Goal: Task Accomplishment & Management: Use online tool/utility

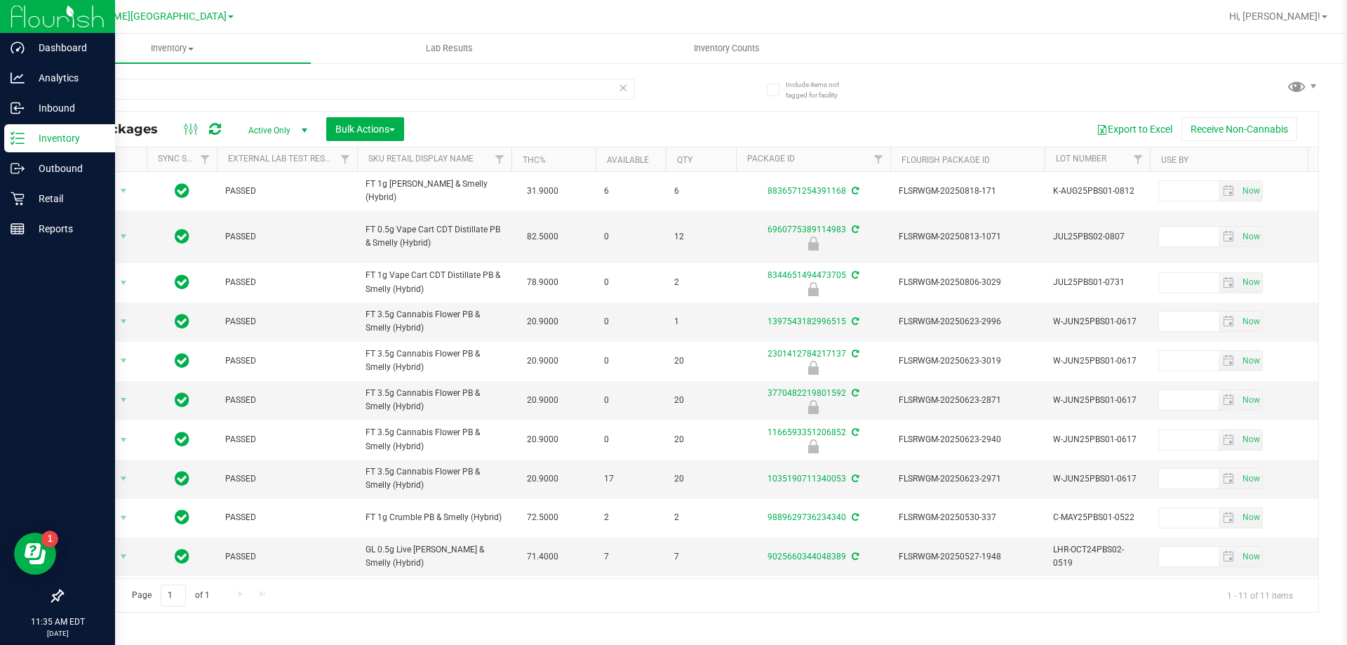
scroll to position [41, 0]
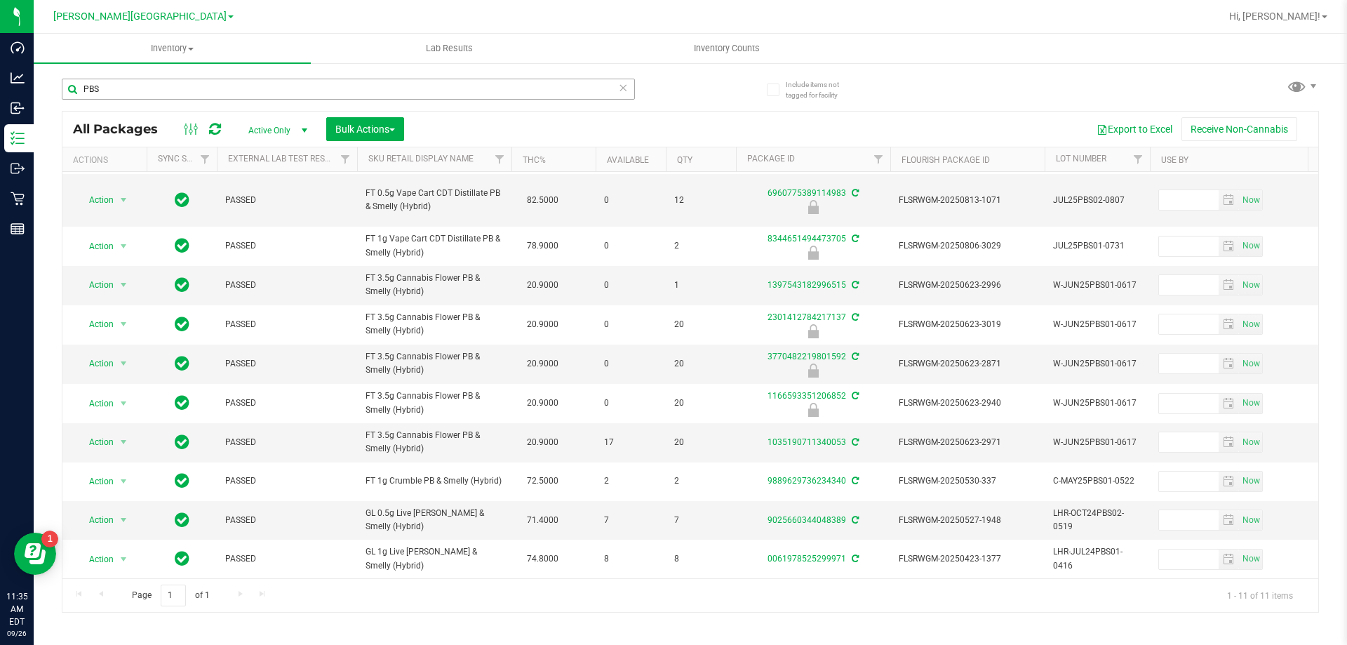
click at [147, 93] on input "PBS" at bounding box center [348, 89] width 573 height 21
type input "1968789880296543"
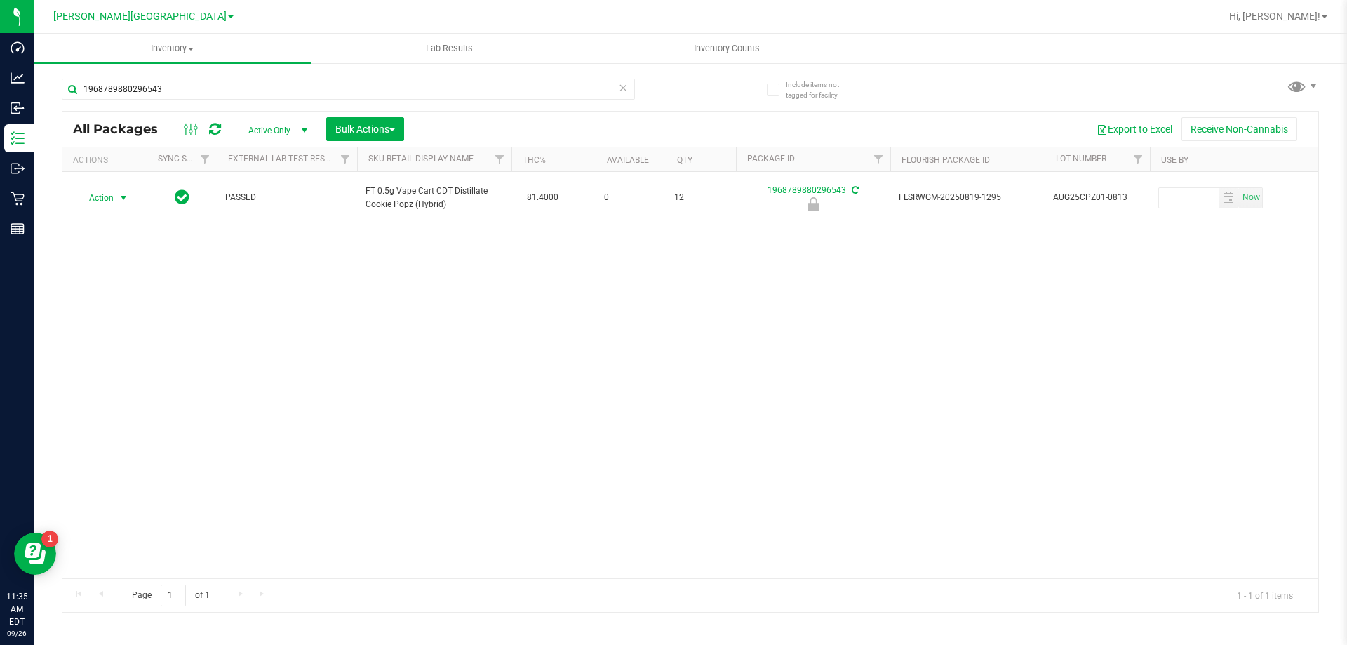
click at [105, 202] on span "Action" at bounding box center [95, 198] width 38 height 20
click at [131, 354] on li "Unlock package" at bounding box center [122, 364] width 90 height 21
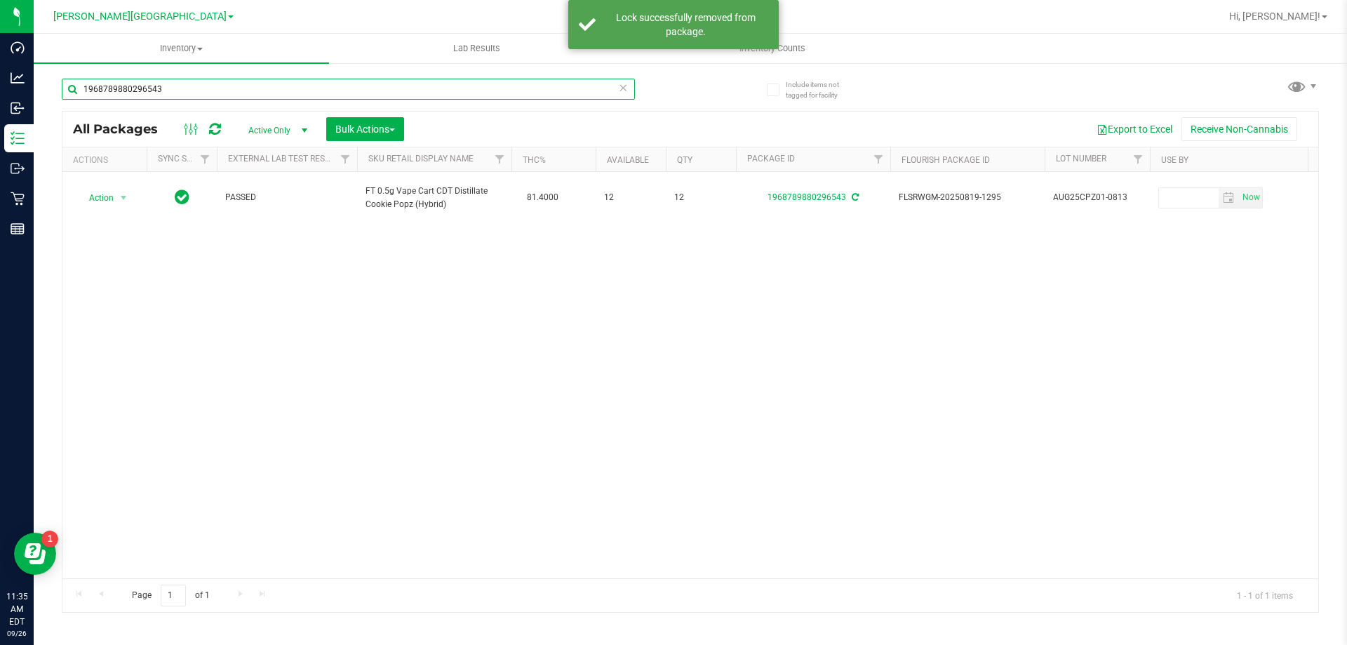
click at [192, 93] on input "1968789880296543" at bounding box center [348, 89] width 573 height 21
type input "0371393971057807"
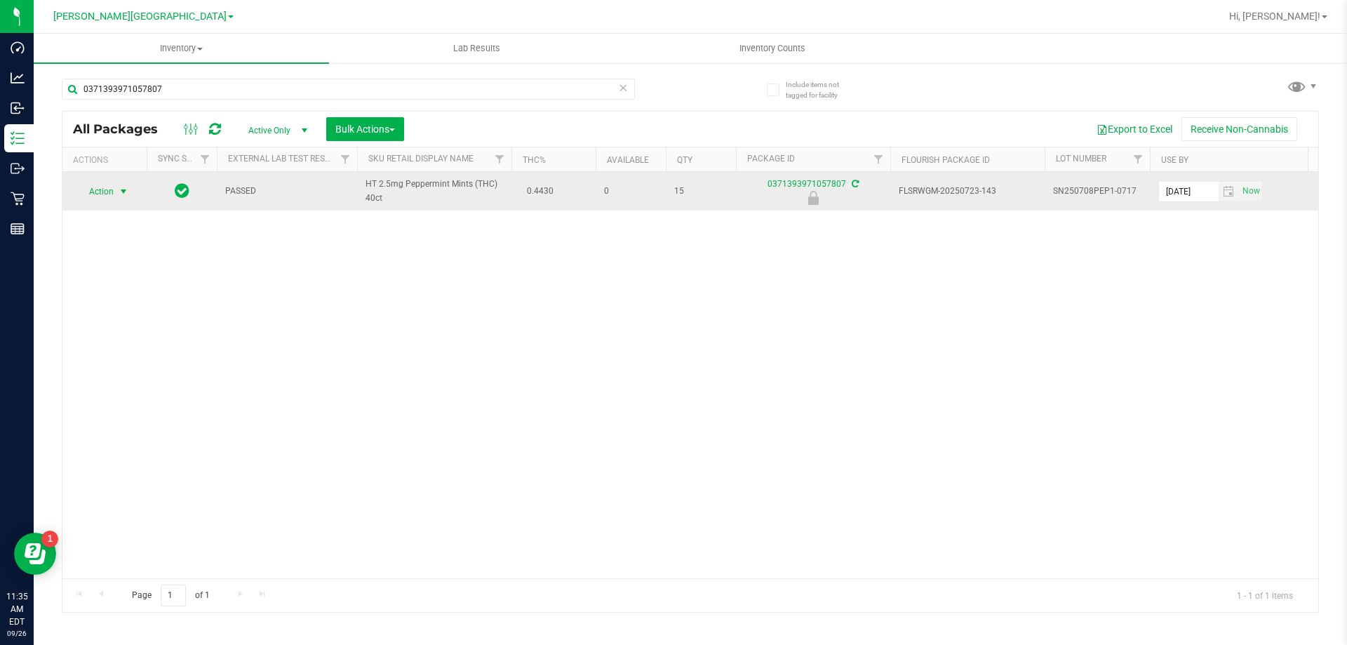
click at [114, 186] on span "Action" at bounding box center [95, 192] width 38 height 20
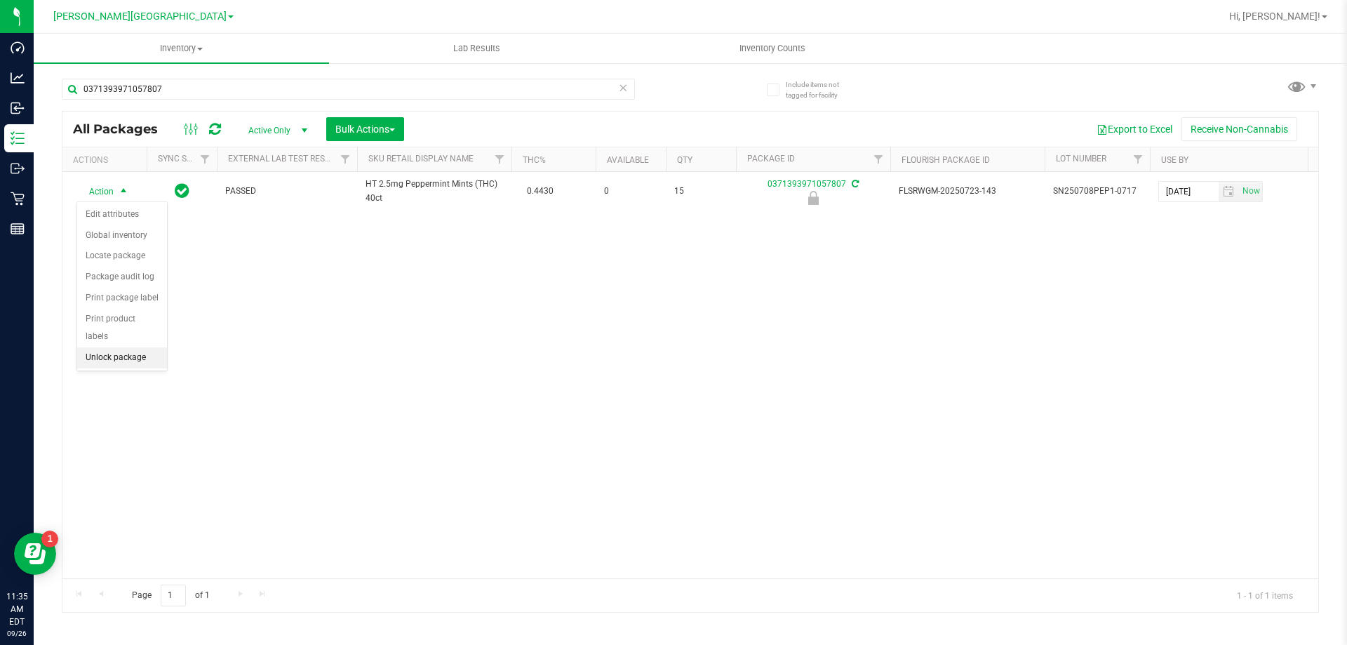
click at [126, 347] on li "Unlock package" at bounding box center [122, 357] width 90 height 21
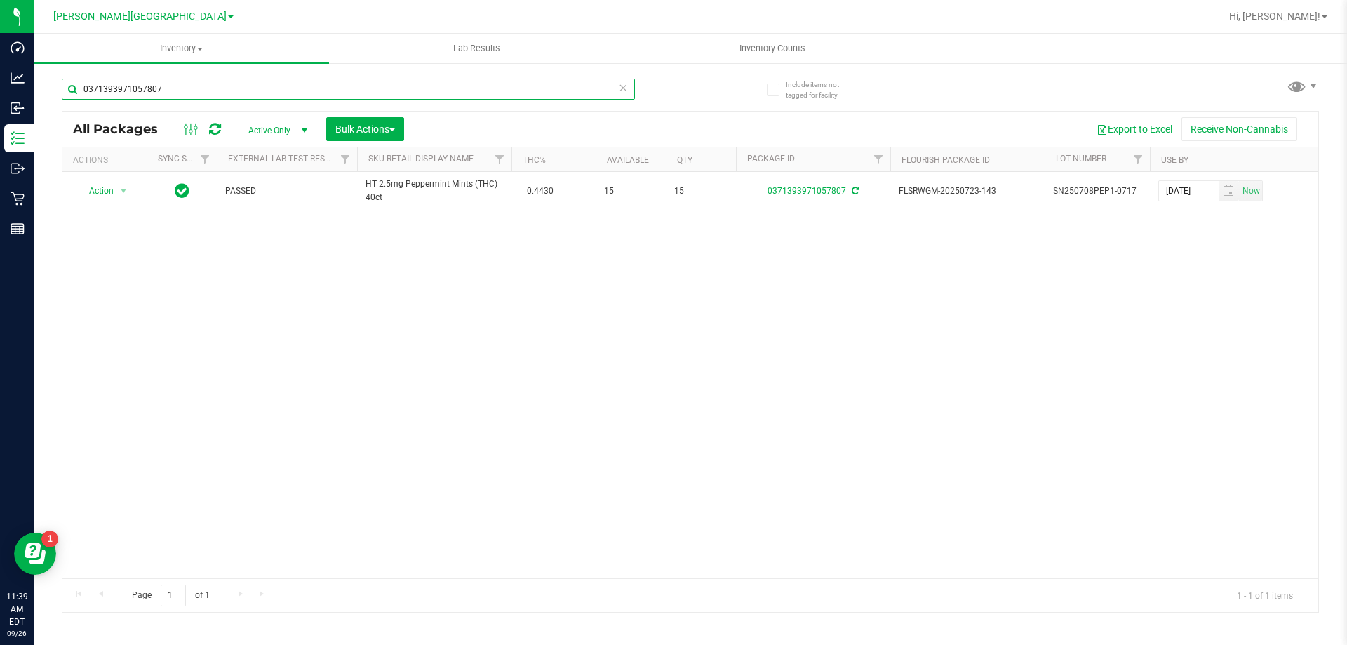
click at [127, 95] on input "0371393971057807" at bounding box center [348, 89] width 573 height 21
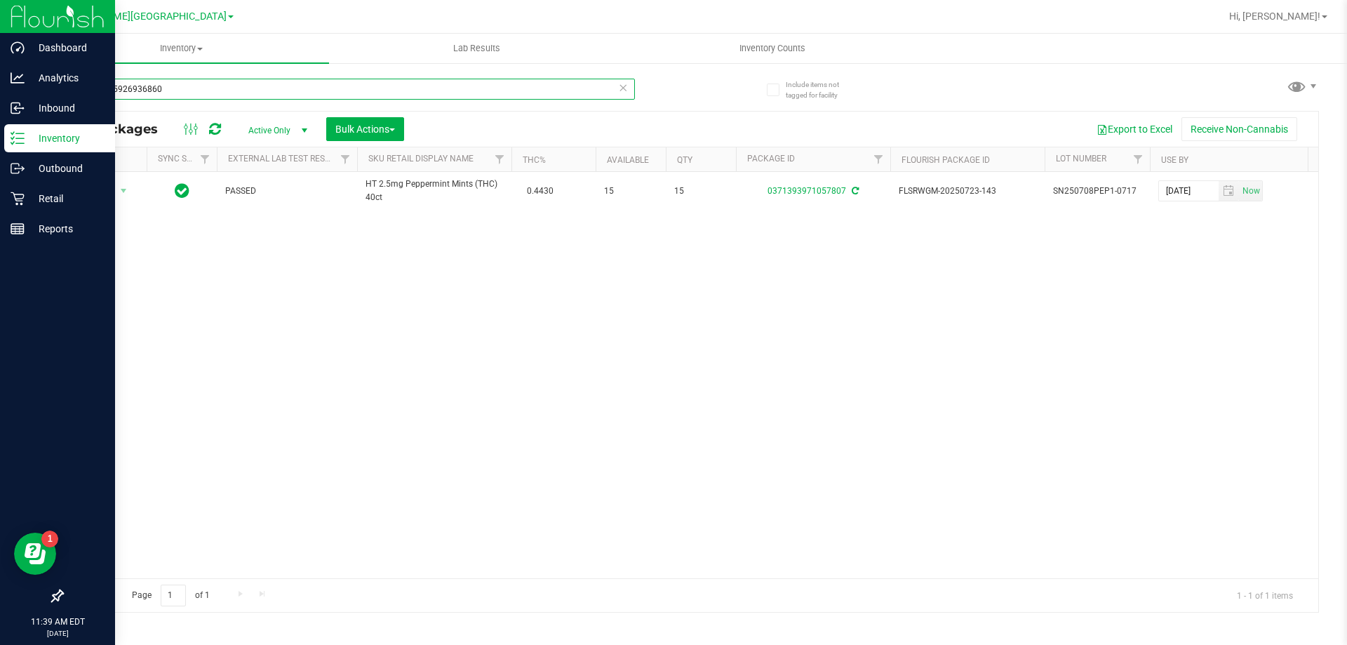
type input "2953815926936860"
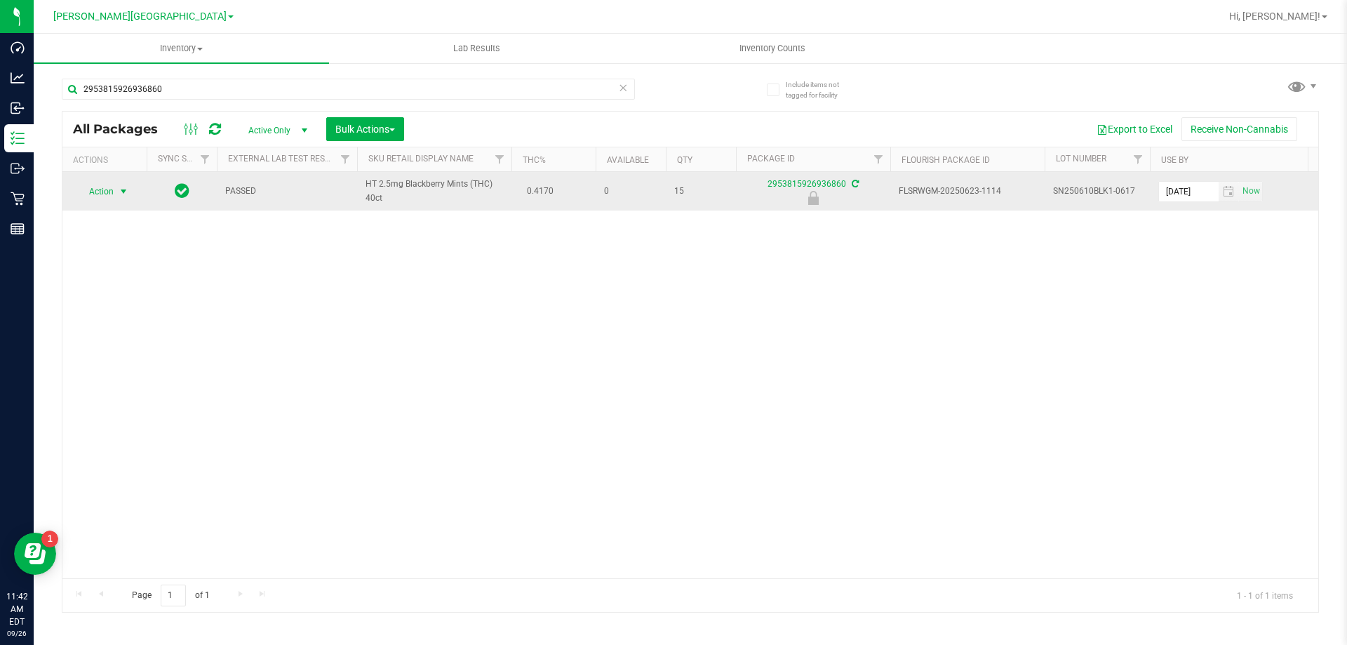
click at [123, 192] on span "select" at bounding box center [123, 191] width 11 height 11
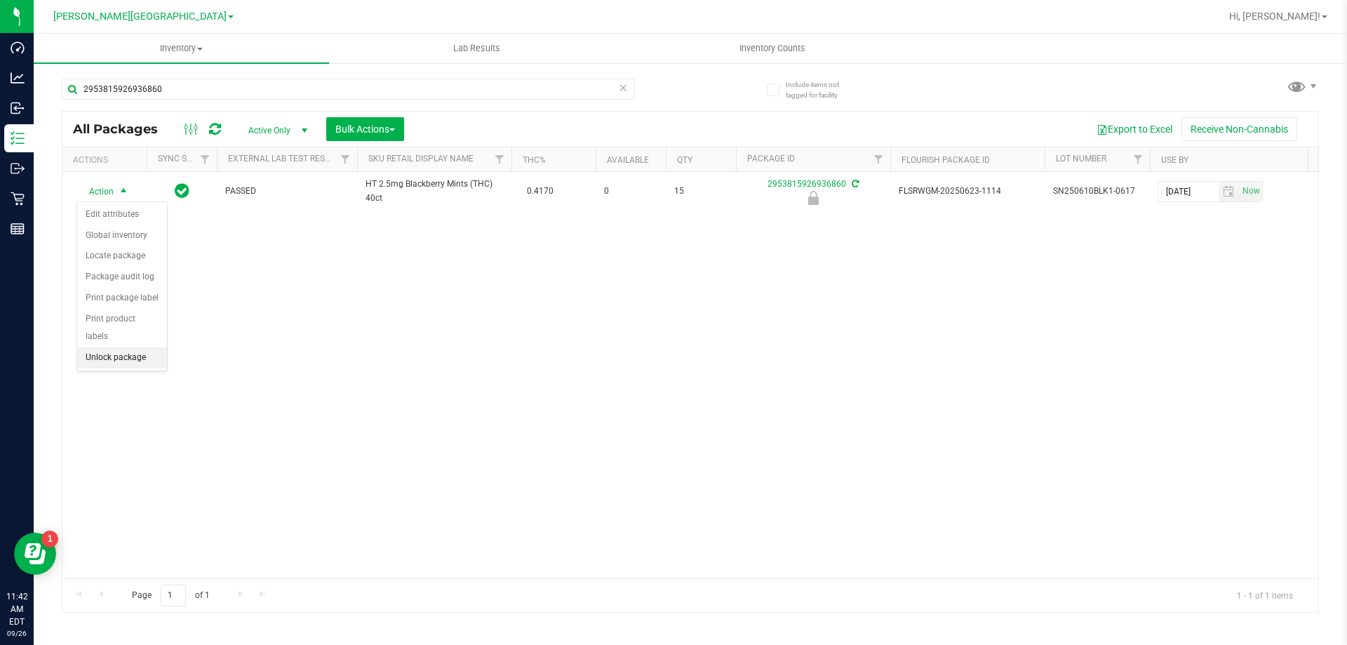
click at [105, 348] on li "Unlock package" at bounding box center [122, 357] width 90 height 21
